Goal: Information Seeking & Learning: Learn about a topic

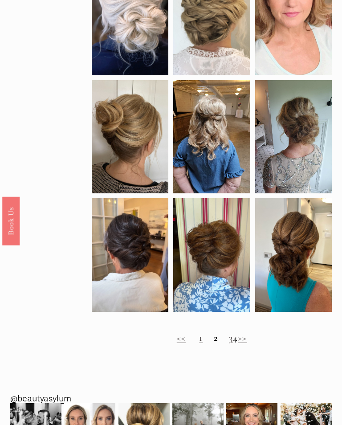
scroll to position [318, 0]
click at [126, 155] on div at bounding box center [130, 136] width 77 height 113
click at [128, 136] on div at bounding box center [130, 136] width 77 height 113
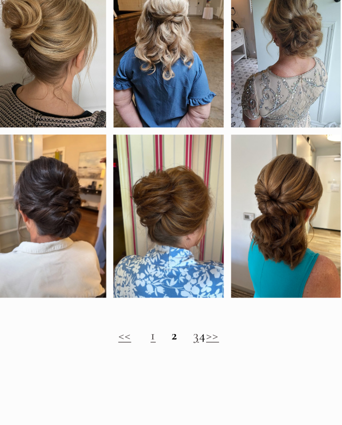
scroll to position [304, 0]
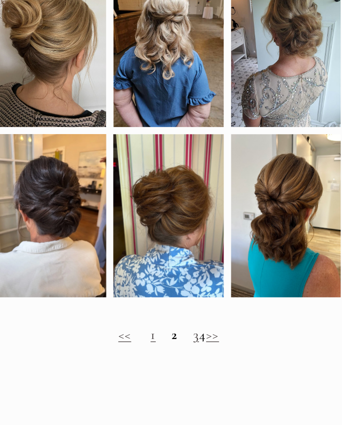
click at [214, 346] on strong "2" at bounding box center [216, 352] width 4 height 12
click at [199, 346] on link "1" at bounding box center [201, 352] width 4 height 12
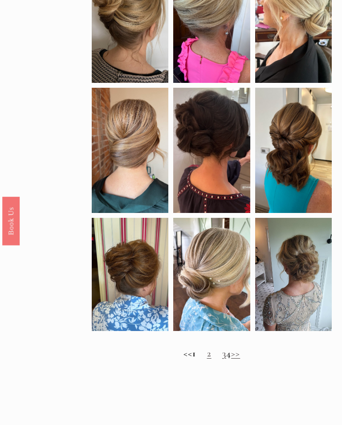
scroll to position [310, 0]
click at [207, 359] on link "2" at bounding box center [209, 354] width 4 height 12
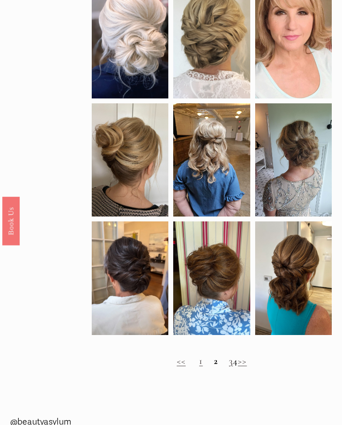
scroll to position [296, 0]
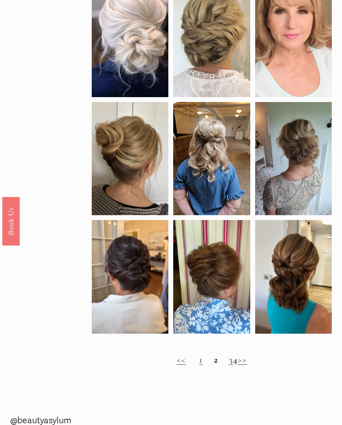
click at [229, 363] on link "3" at bounding box center [231, 360] width 4 height 12
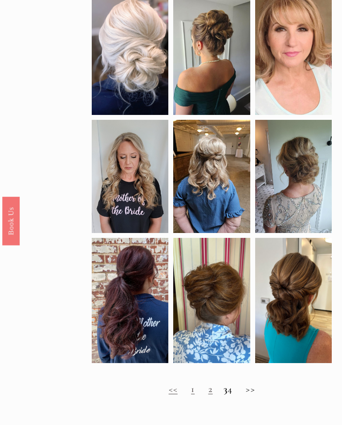
scroll to position [256, 0]
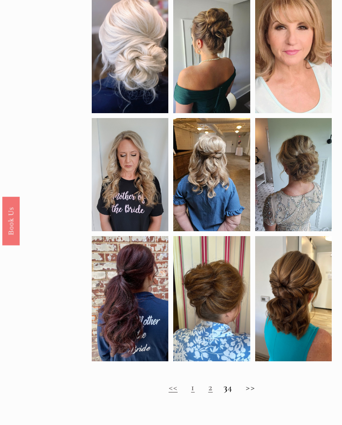
click at [237, 393] on h2 "<< 1 2 3 4 >>" at bounding box center [212, 388] width 240 height 11
click at [238, 394] on h2 "<< 1 2 3 4 >>" at bounding box center [212, 388] width 240 height 11
click at [252, 394] on h2 "<< 1 2 3 4 >>" at bounding box center [212, 388] width 240 height 11
click at [239, 394] on h2 "<< 1 2 3 4 >>" at bounding box center [212, 388] width 240 height 11
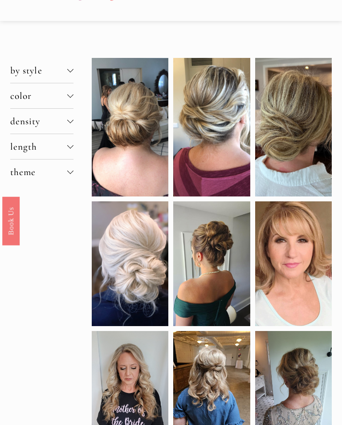
scroll to position [0, 0]
